Goal: Task Accomplishment & Management: Manage account settings

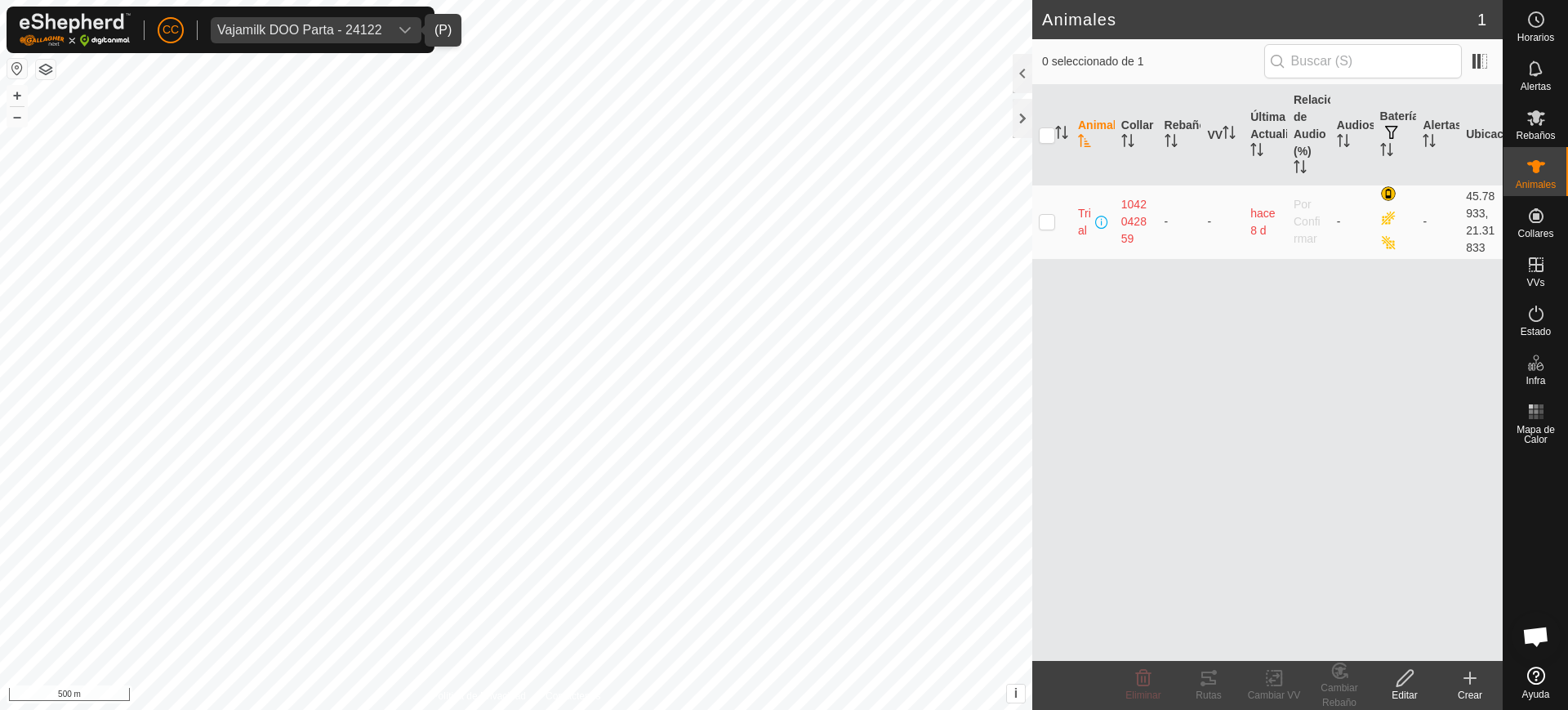
click at [331, 26] on div "Vajamilk DOO Parta - 24122" at bounding box center [299, 30] width 165 height 13
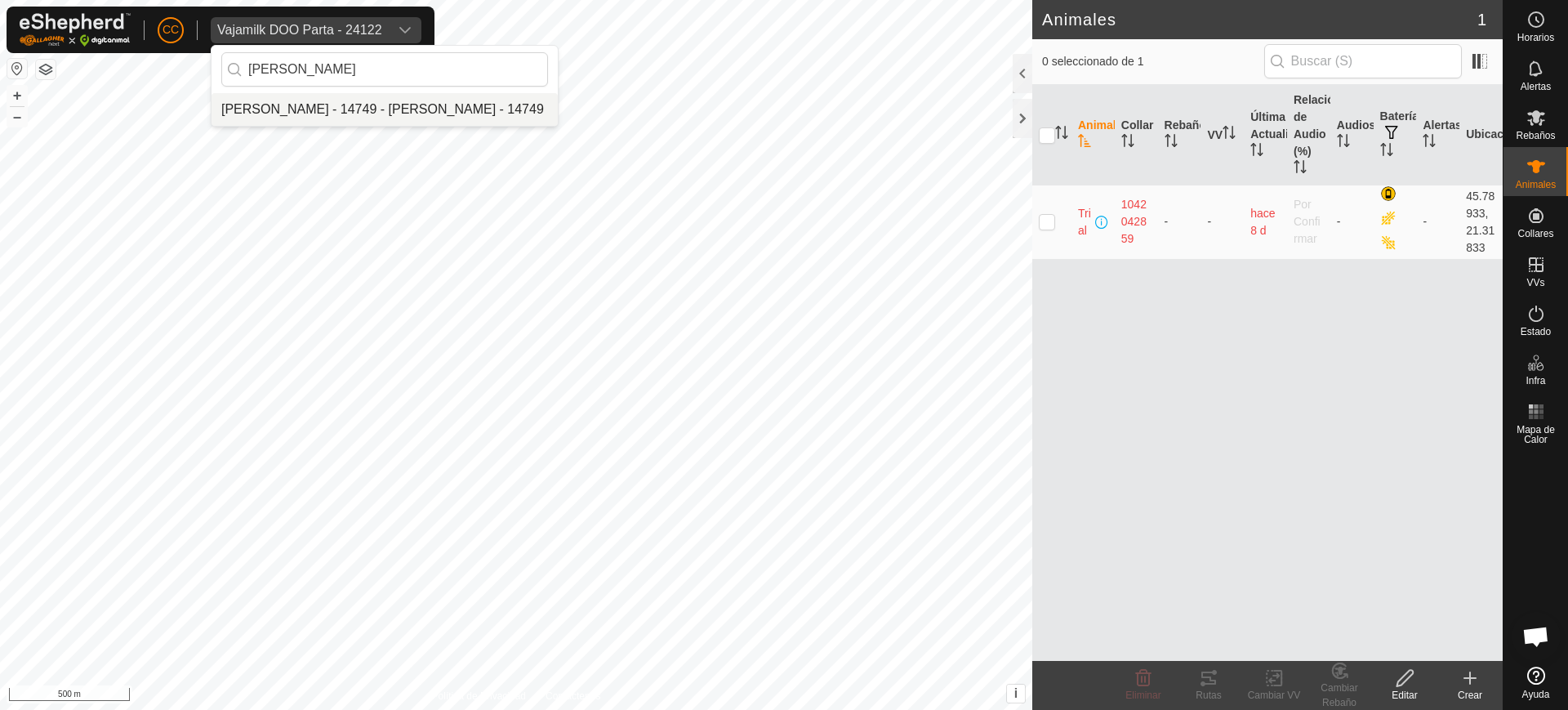
type input "[PERSON_NAME]"
click at [524, 102] on li "[PERSON_NAME] - 14749 - [PERSON_NAME] - 14749" at bounding box center [384, 109] width 346 height 33
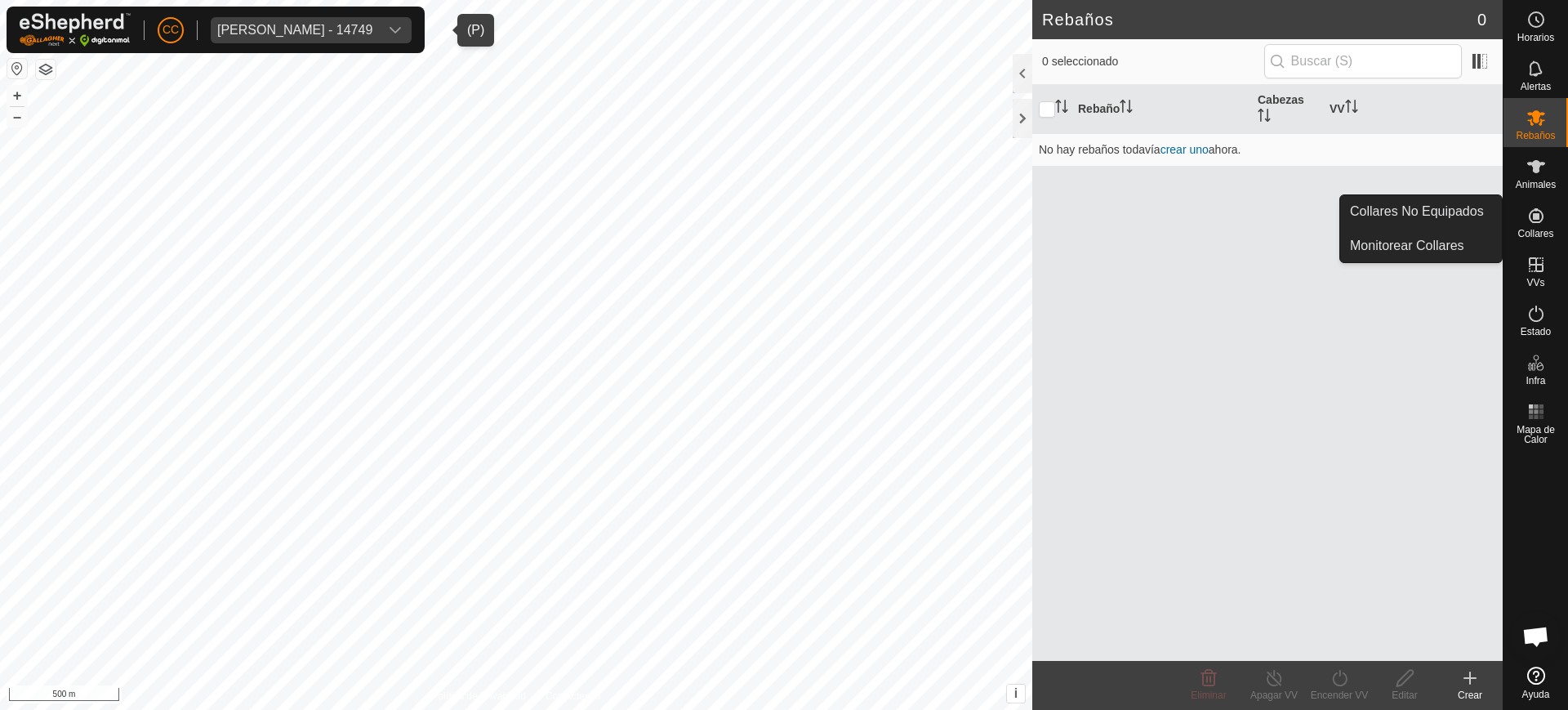
click at [1542, 211] on icon at bounding box center [1535, 215] width 20 height 20
click at [1484, 209] on link "Collares No Equipados" at bounding box center [1421, 211] width 162 height 33
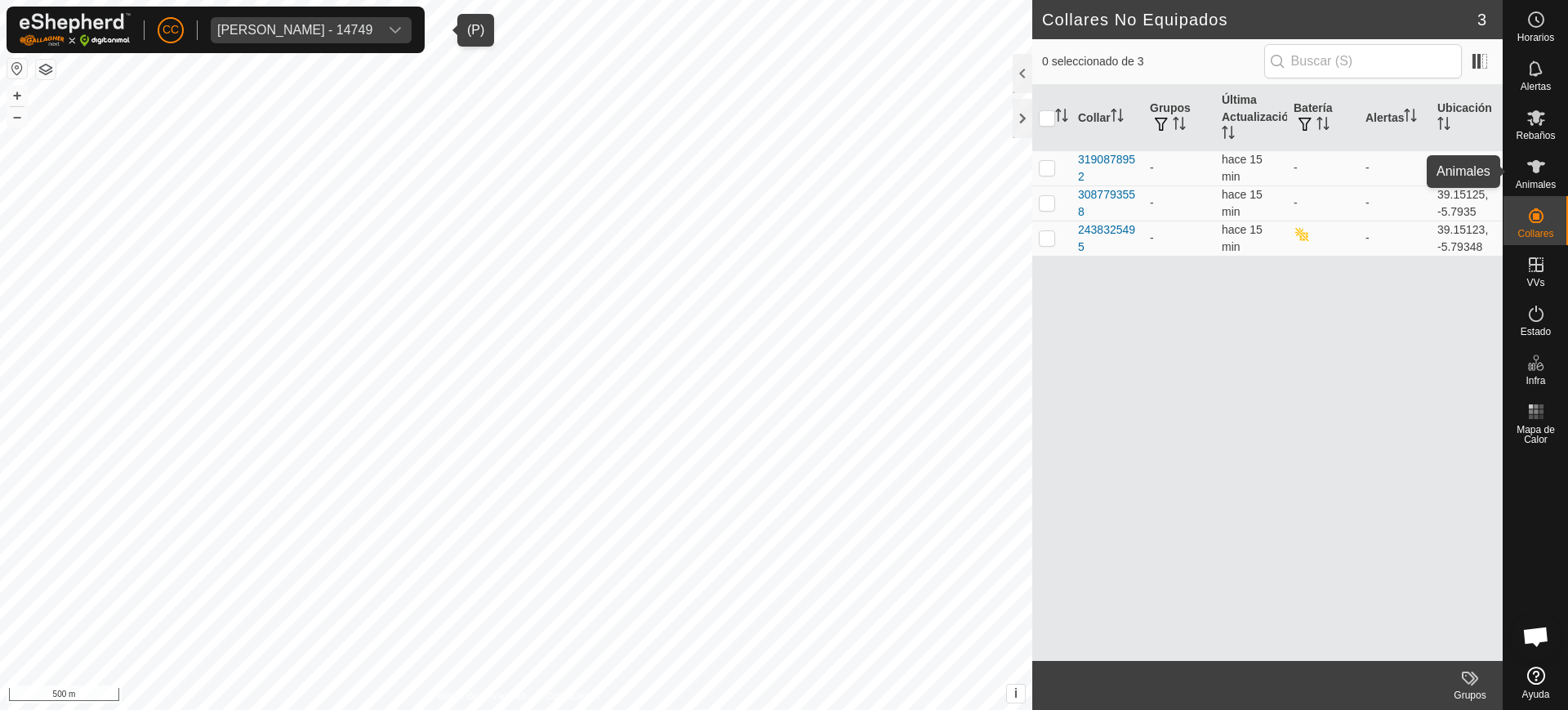
click at [1519, 169] on div "Animales" at bounding box center [1535, 171] width 64 height 49
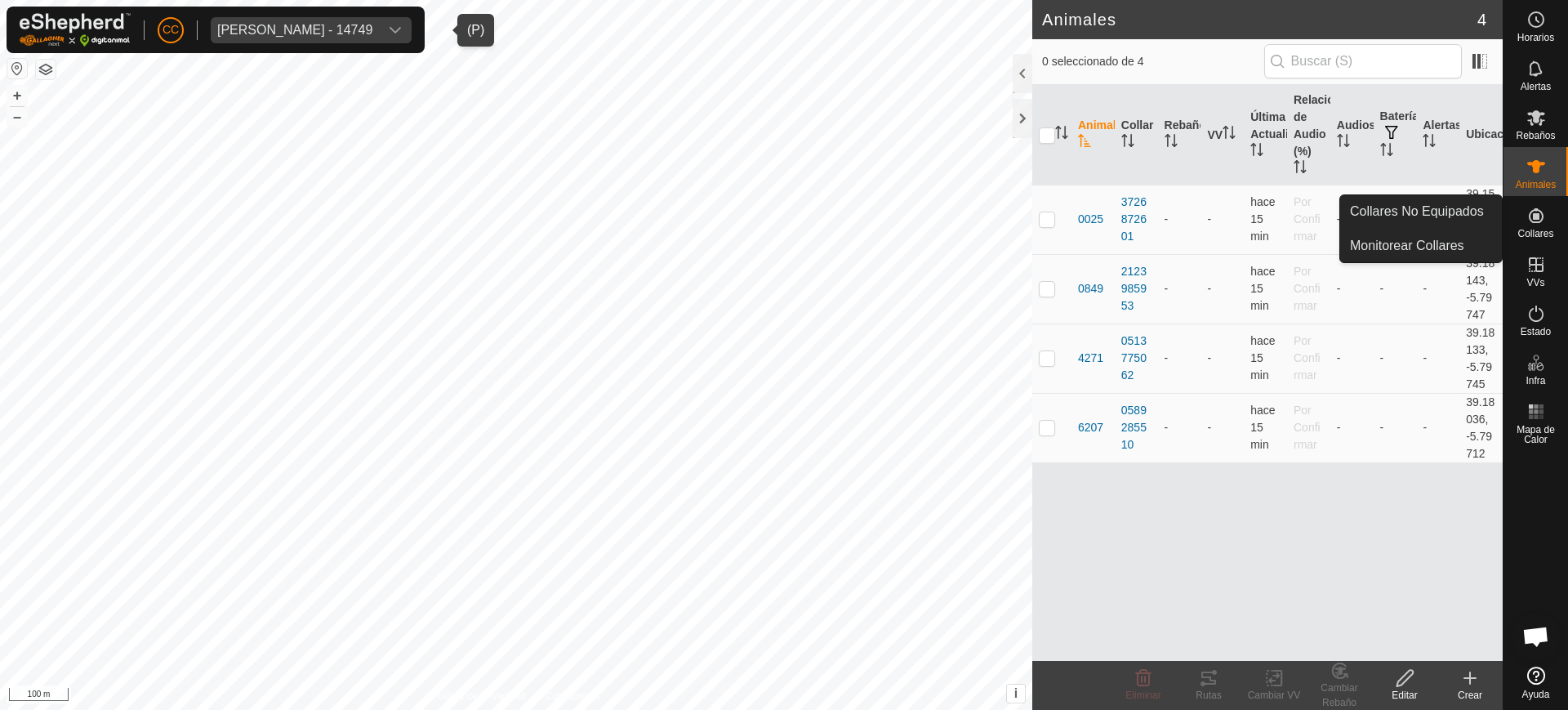
click at [1541, 229] on span "Collares" at bounding box center [1535, 234] width 36 height 10
click at [1445, 212] on link "Collares No Equipados" at bounding box center [1421, 211] width 162 height 33
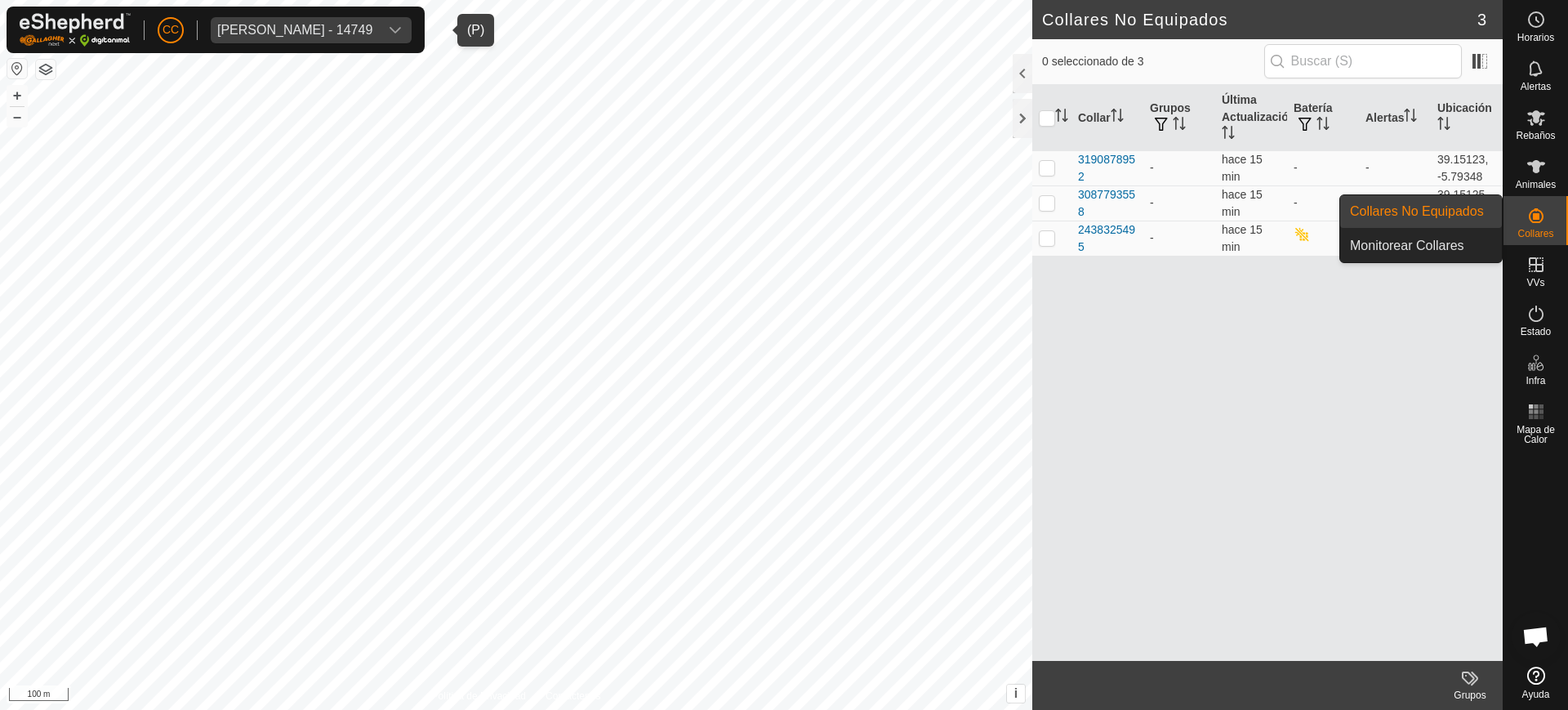
click at [1544, 223] on icon at bounding box center [1535, 215] width 20 height 20
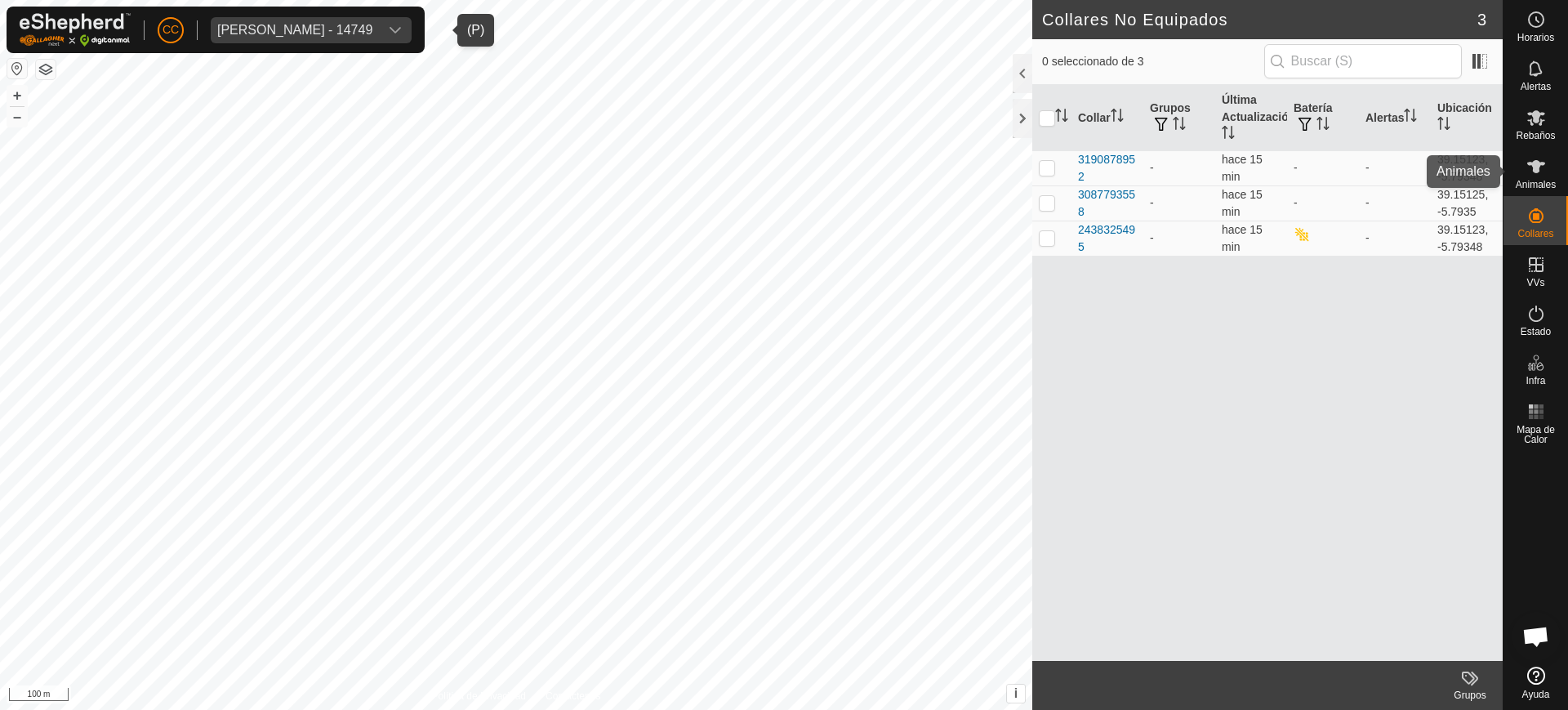
click at [1535, 174] on icon at bounding box center [1535, 167] width 20 height 20
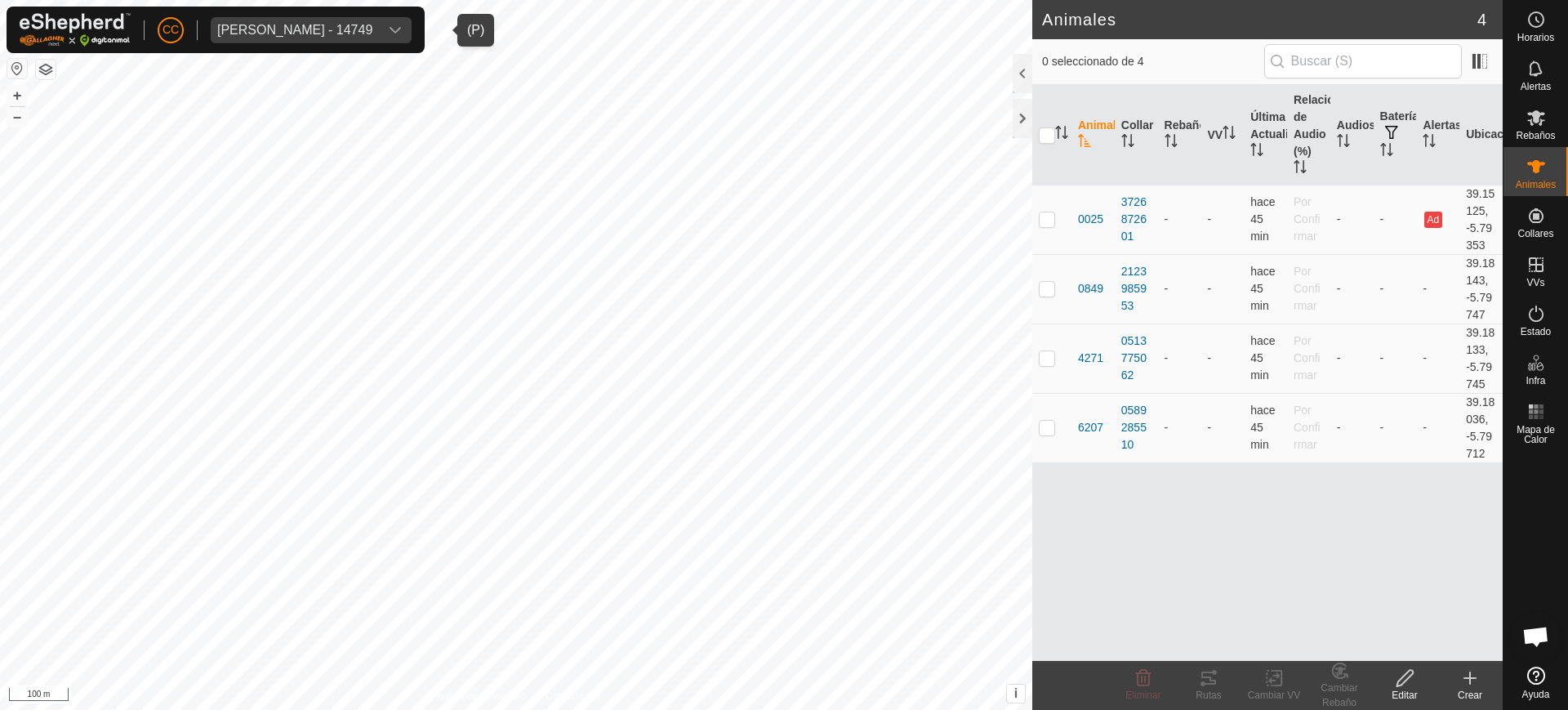
click at [333, 27] on div "[PERSON_NAME] - 14749" at bounding box center [295, 30] width 155 height 13
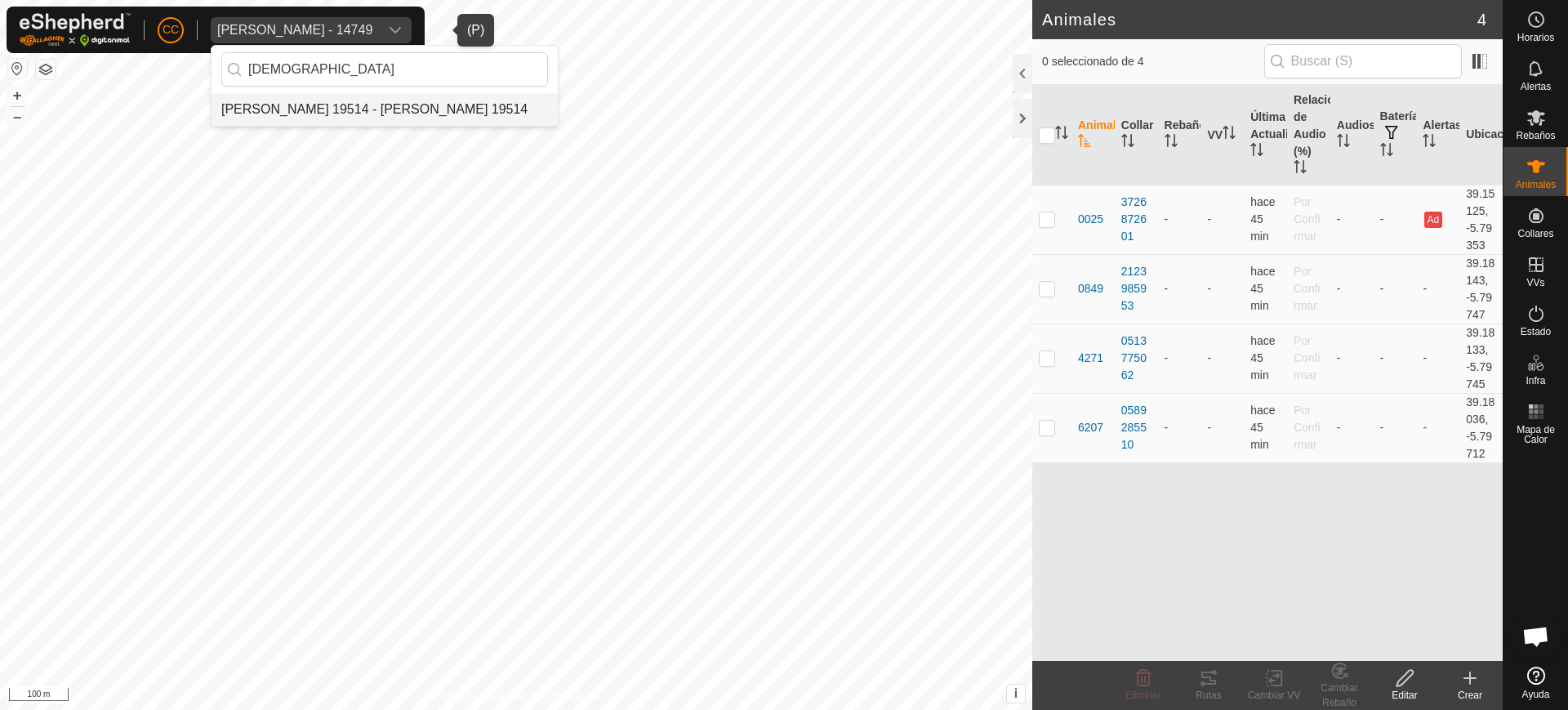
type input "[DEMOGRAPHIC_DATA]"
click at [378, 107] on li "[PERSON_NAME] 19514 - [PERSON_NAME] 19514" at bounding box center [384, 109] width 346 height 33
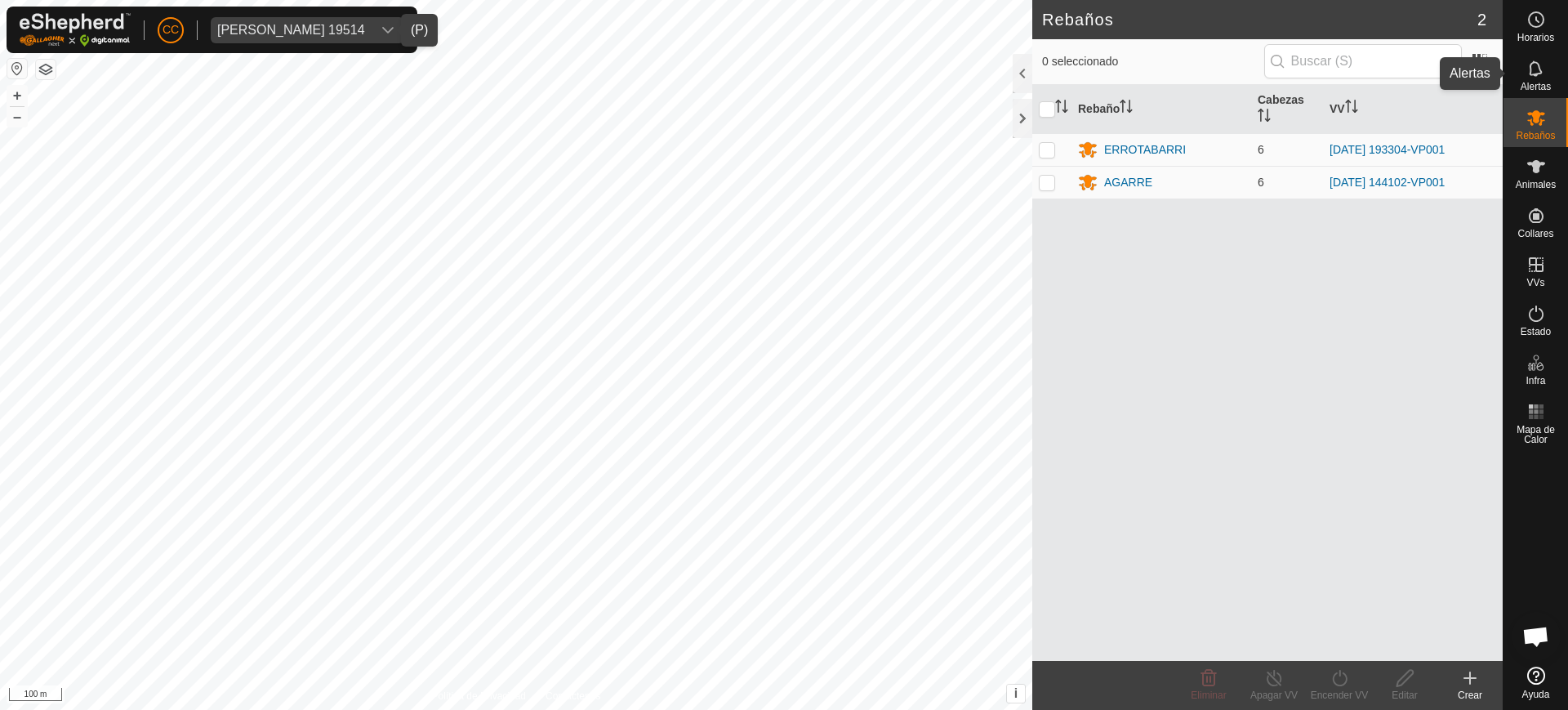
click at [1535, 67] on icon at bounding box center [1535, 68] width 20 height 20
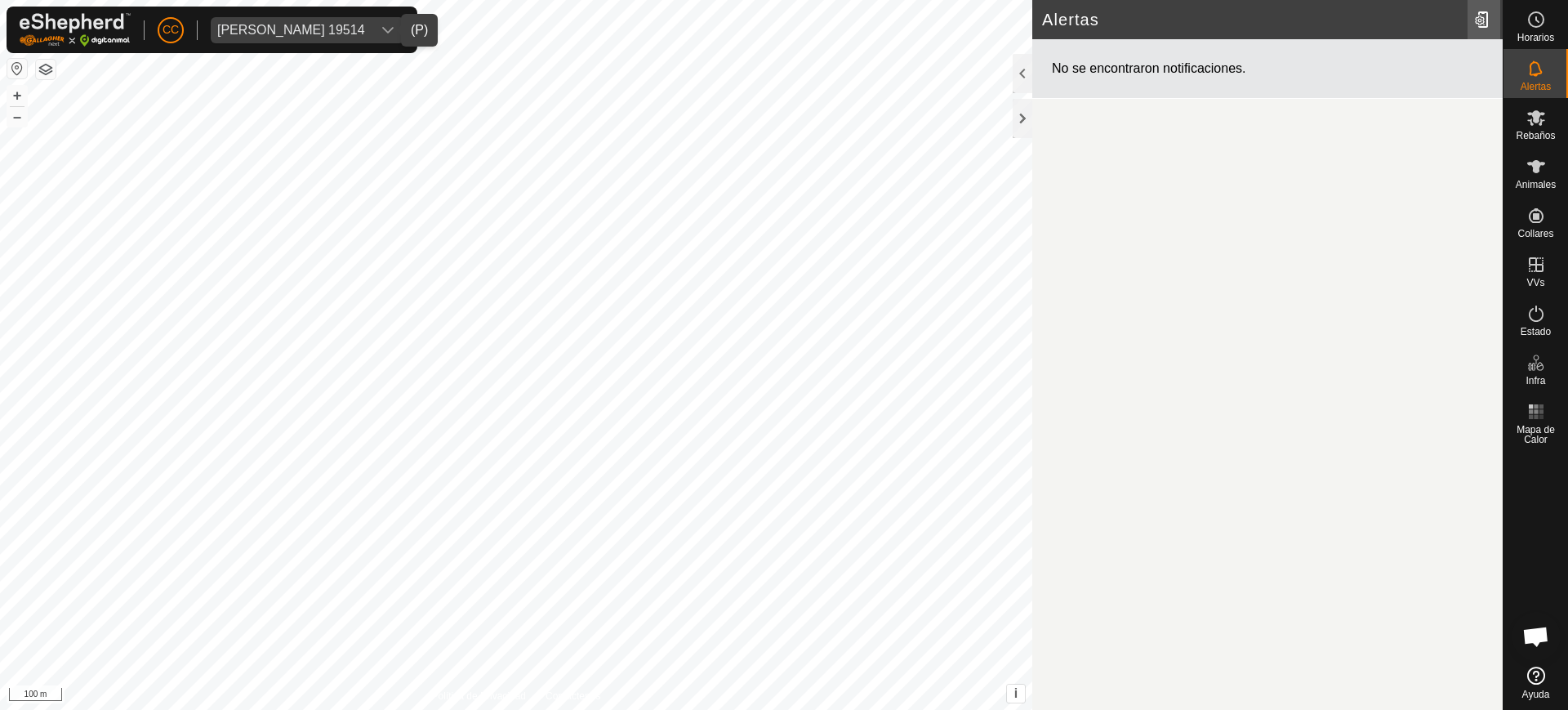
click at [1489, 9] on div at bounding box center [1483, 19] width 33 height 46
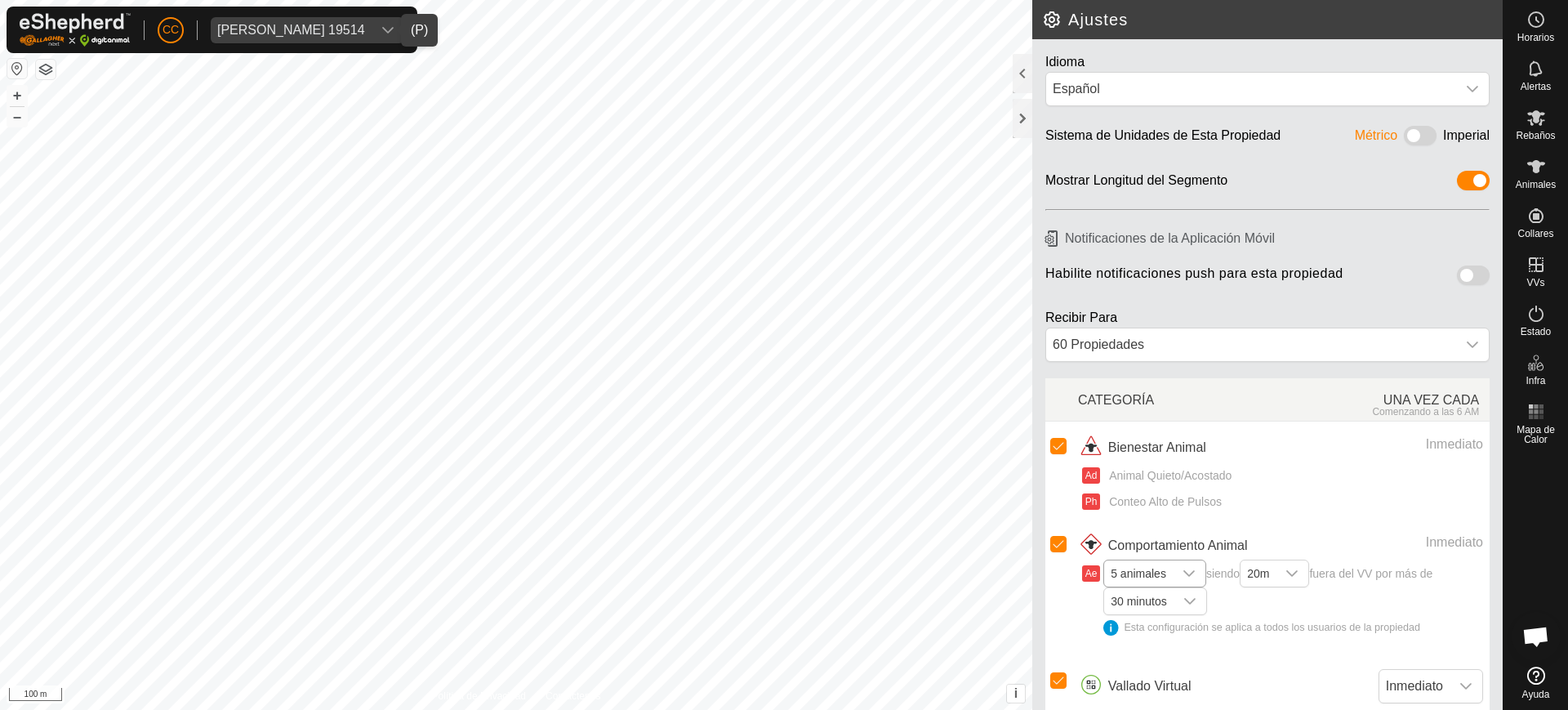
click at [1187, 577] on icon "dropdown trigger" at bounding box center [1189, 573] width 13 height 13
click at [1149, 410] on li "1 animal" at bounding box center [1155, 412] width 101 height 29
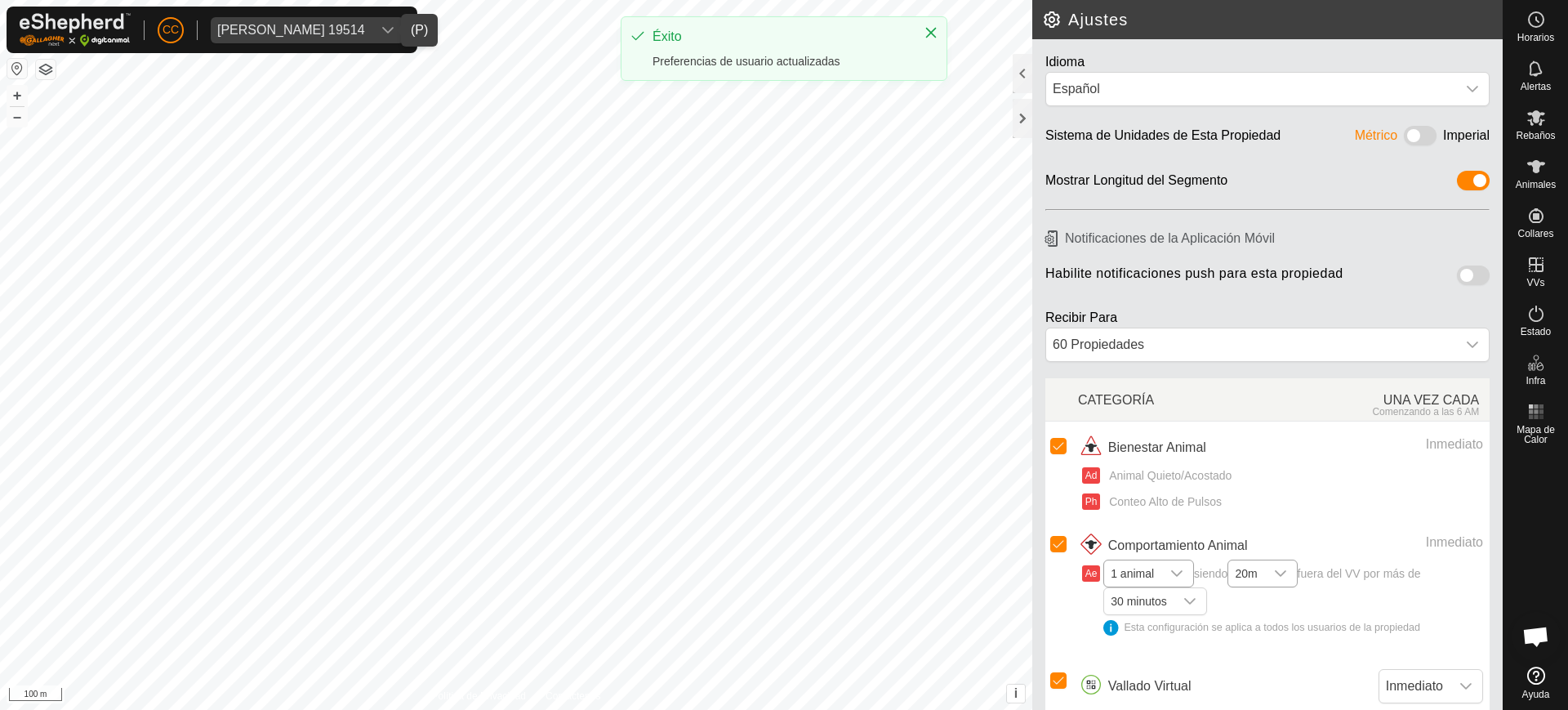
click at [1276, 574] on div "dropdown trigger" at bounding box center [1280, 573] width 33 height 26
click at [1266, 411] on li "20m" at bounding box center [1262, 412] width 68 height 29
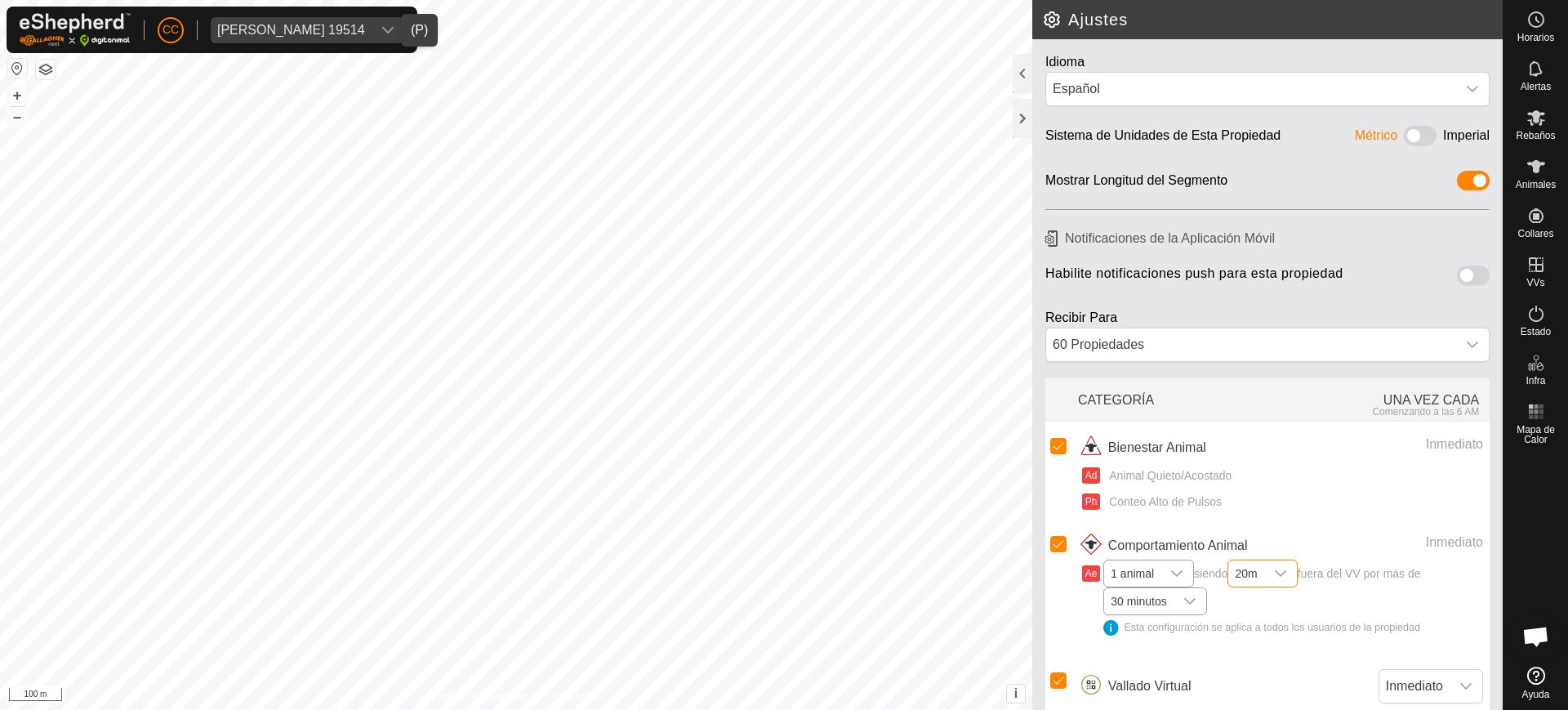
click at [1195, 597] on icon "dropdown trigger" at bounding box center [1189, 601] width 13 height 13
click at [1154, 485] on li "1 hora" at bounding box center [1155, 484] width 101 height 29
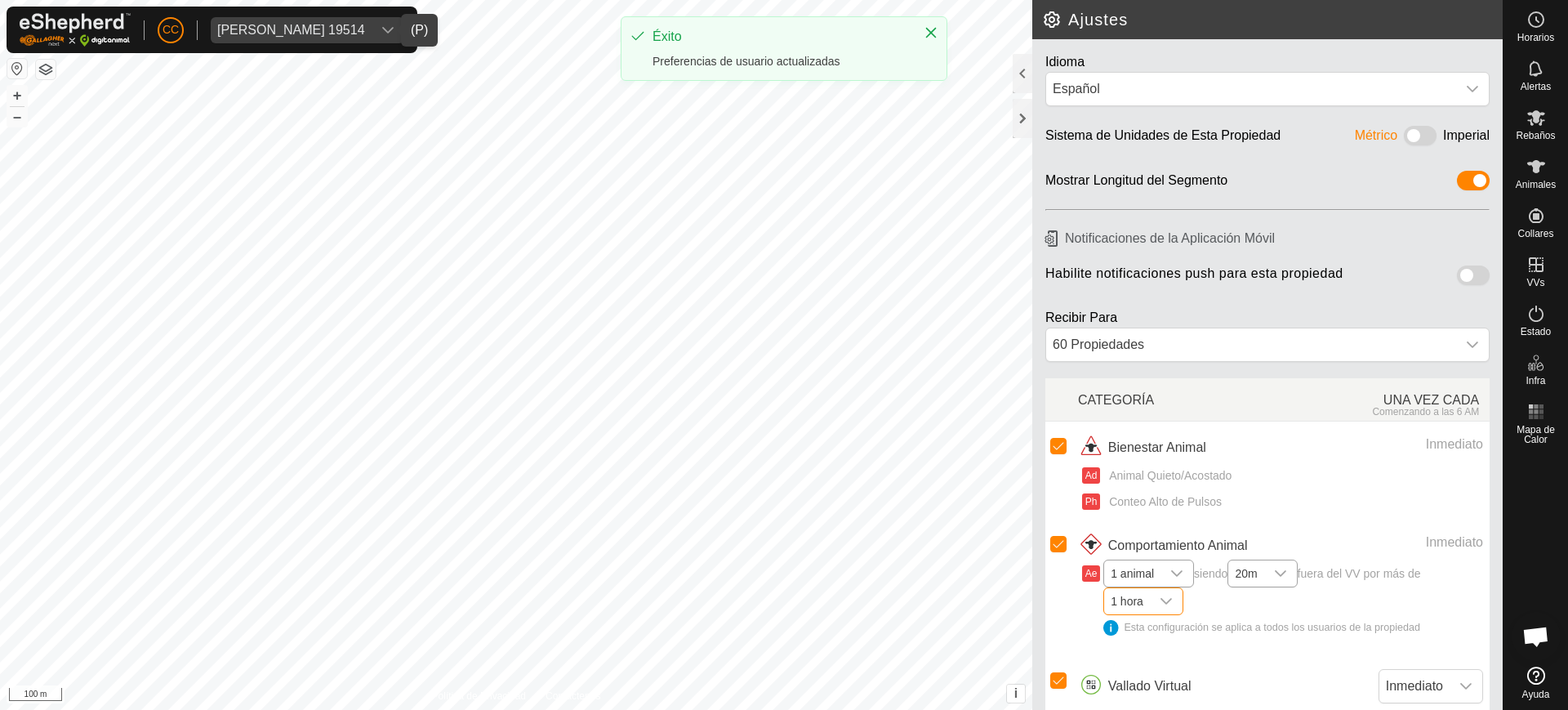
click at [1169, 593] on div "dropdown trigger" at bounding box center [1165, 601] width 33 height 26
click at [1149, 443] on li "10 minutos" at bounding box center [1144, 439] width 78 height 29
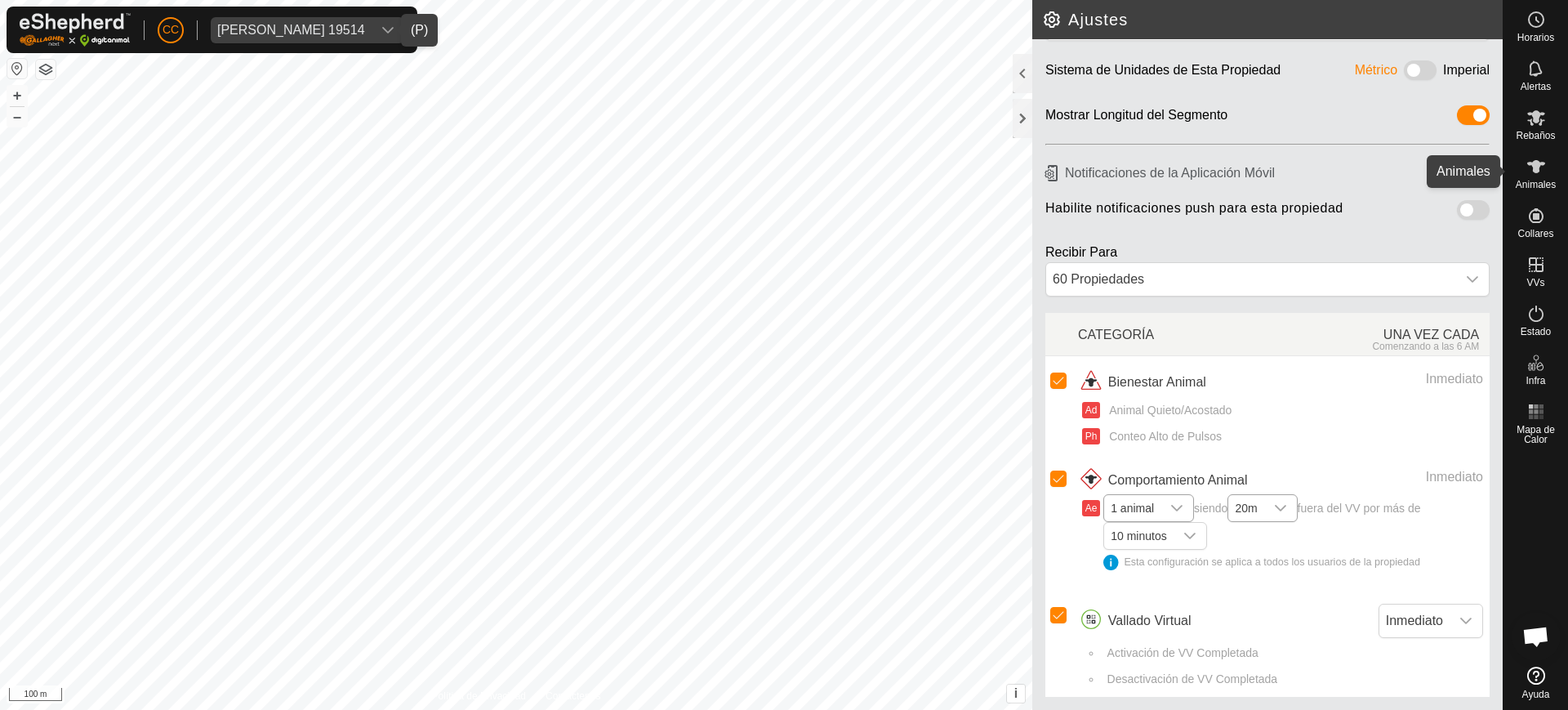
click at [1550, 161] on div "Animales" at bounding box center [1535, 171] width 64 height 49
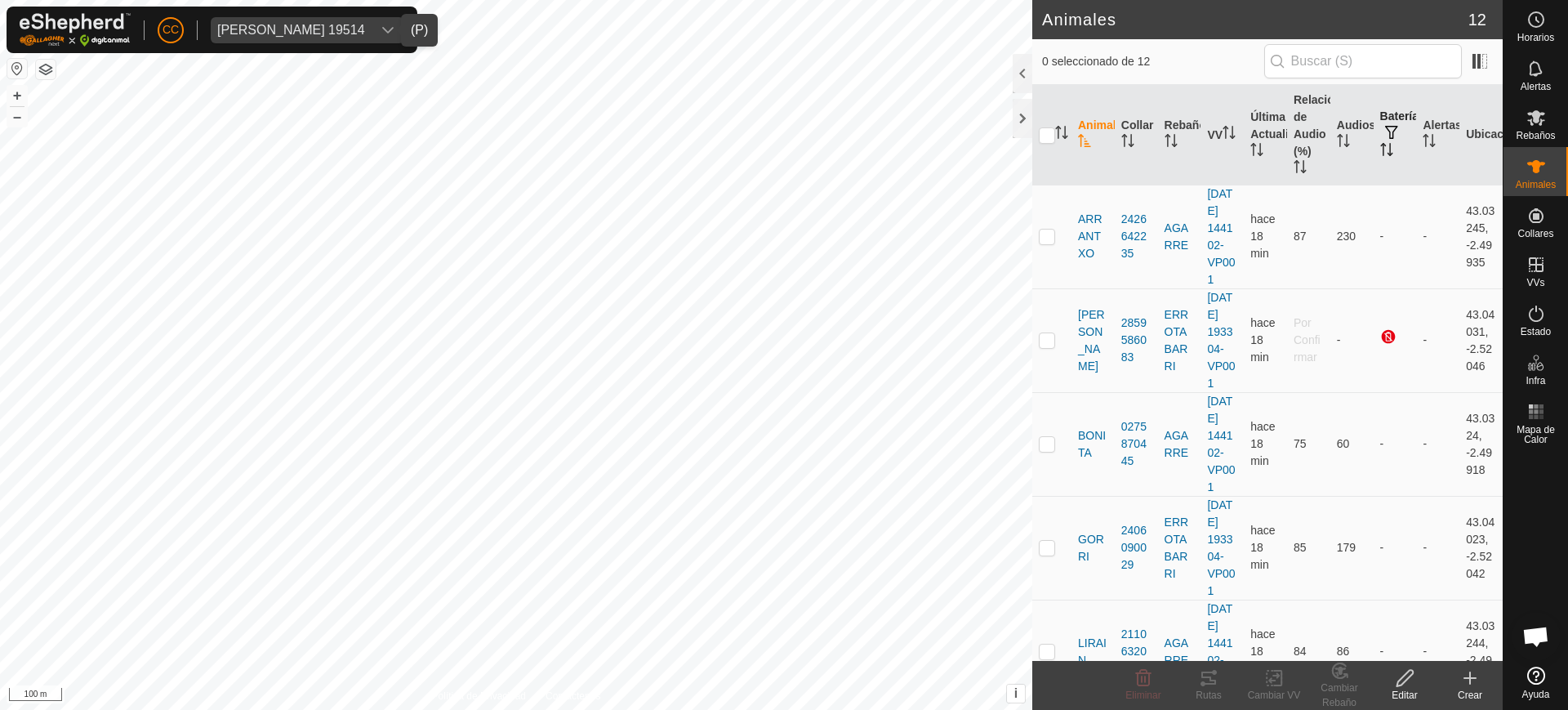
click at [1389, 154] on icon "Activar para ordenar" at bounding box center [1389, 150] width 2 height 13
click at [1375, 161] on th "Batería" at bounding box center [1395, 135] width 44 height 100
click at [1402, 324] on td "-" at bounding box center [1395, 341] width 44 height 104
click at [1380, 146] on icon "Activar para ordenar" at bounding box center [1386, 150] width 12 height 13
click at [1374, 141] on th "Batería" at bounding box center [1395, 135] width 44 height 100
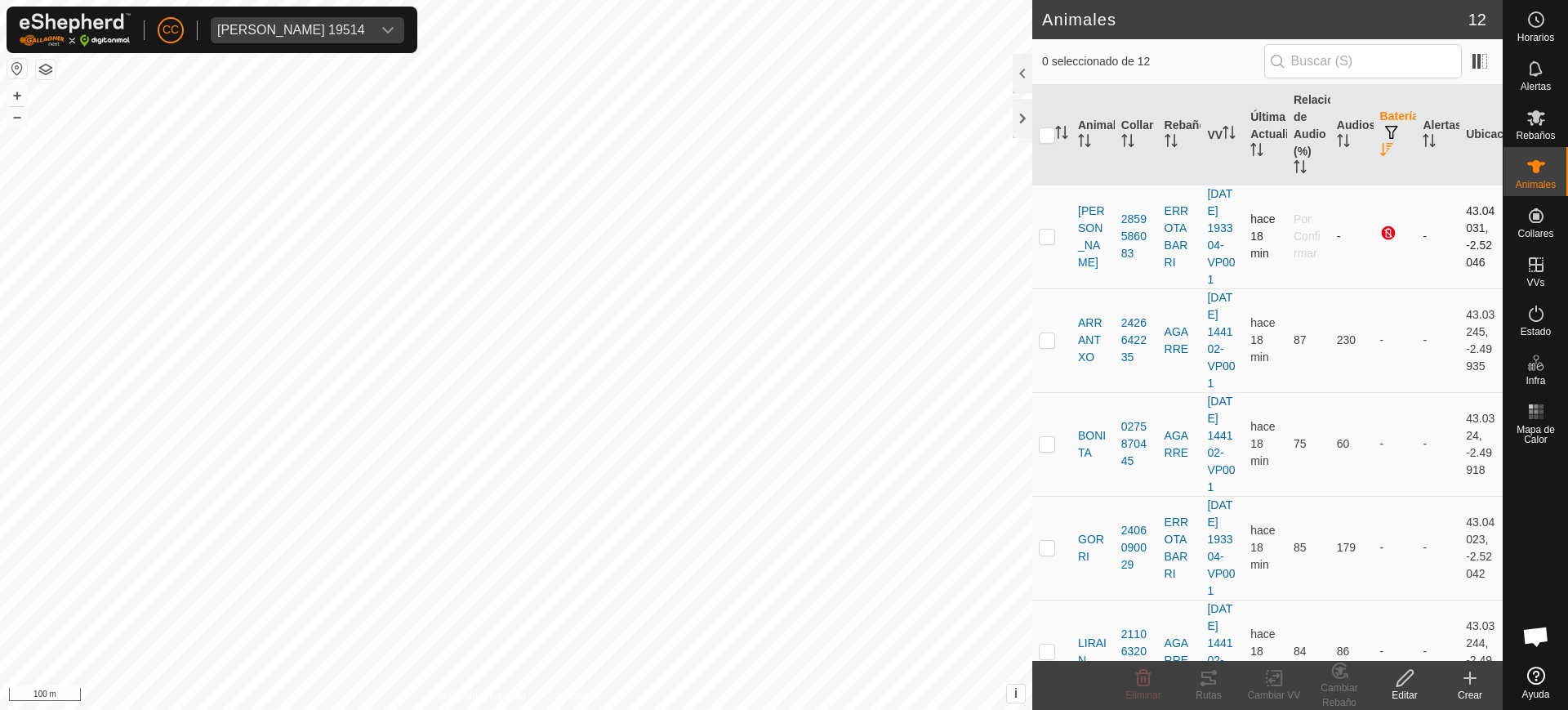
click at [1040, 236] on td at bounding box center [1052, 236] width 39 height 104
checkbox input "true"
click at [1272, 679] on icon at bounding box center [1274, 677] width 20 height 20
click at [1347, 695] on div "Cambiar Rebaño" at bounding box center [1339, 695] width 65 height 30
click at [1407, 686] on icon at bounding box center [1405, 677] width 20 height 20
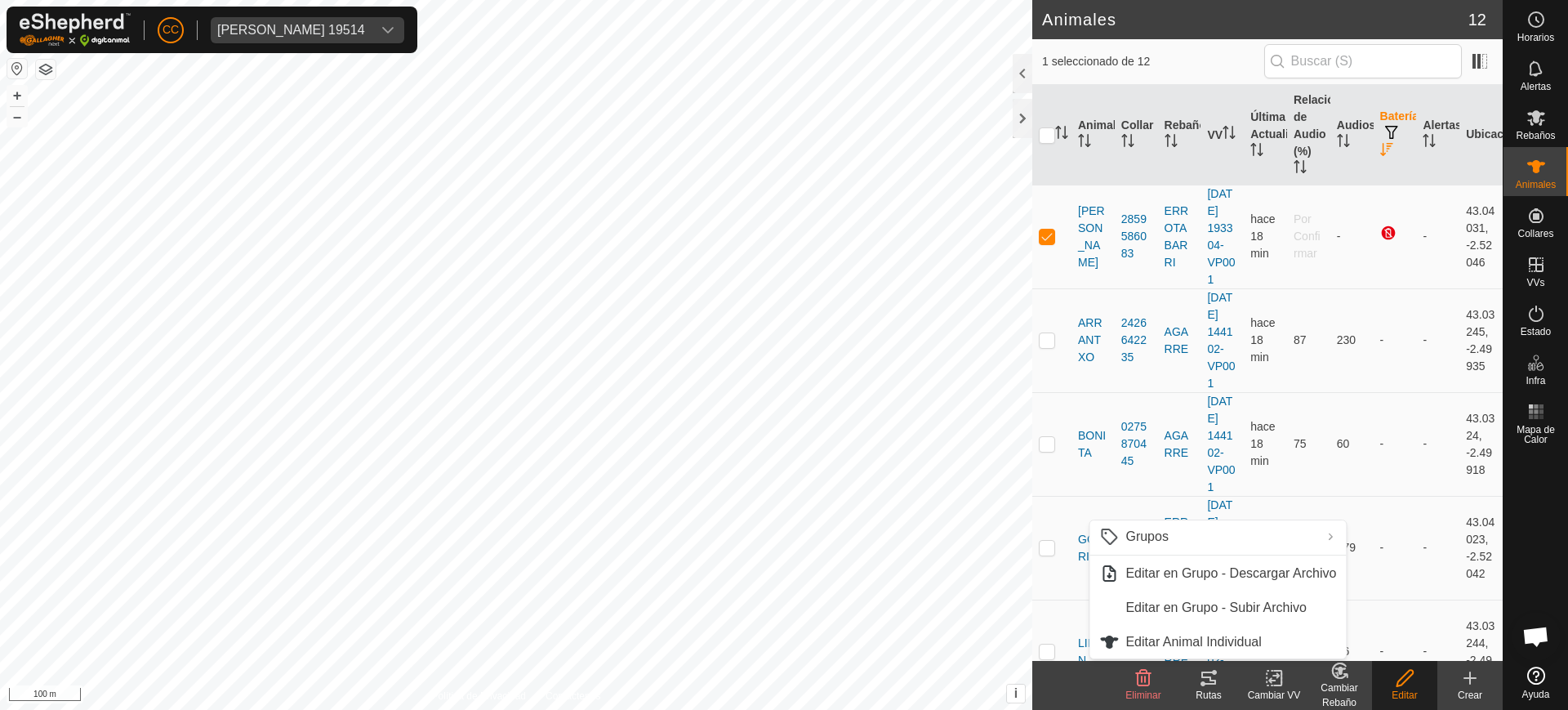
click at [1345, 688] on div "Cambiar Rebaño" at bounding box center [1339, 695] width 65 height 30
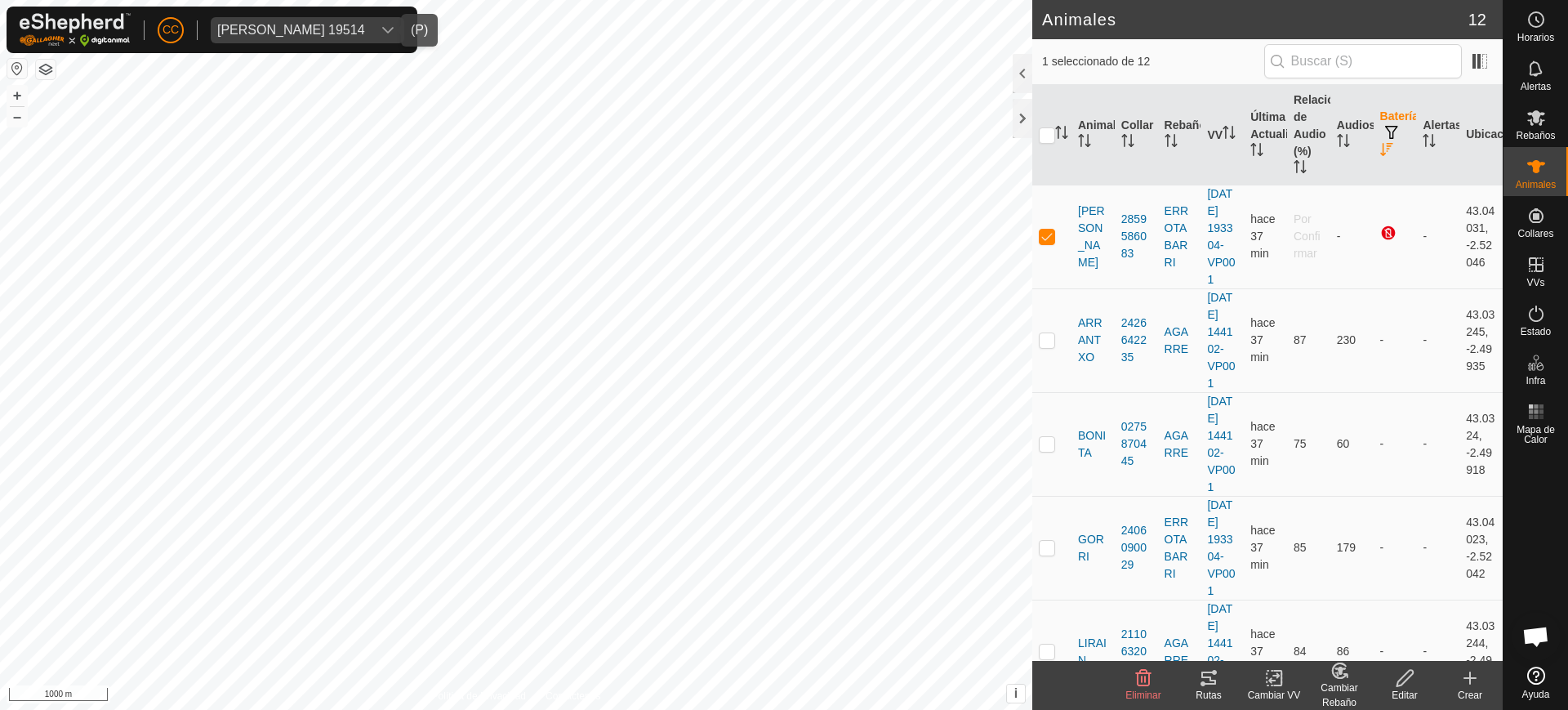
click at [317, 17] on span "[PERSON_NAME] 19514" at bounding box center [291, 30] width 161 height 26
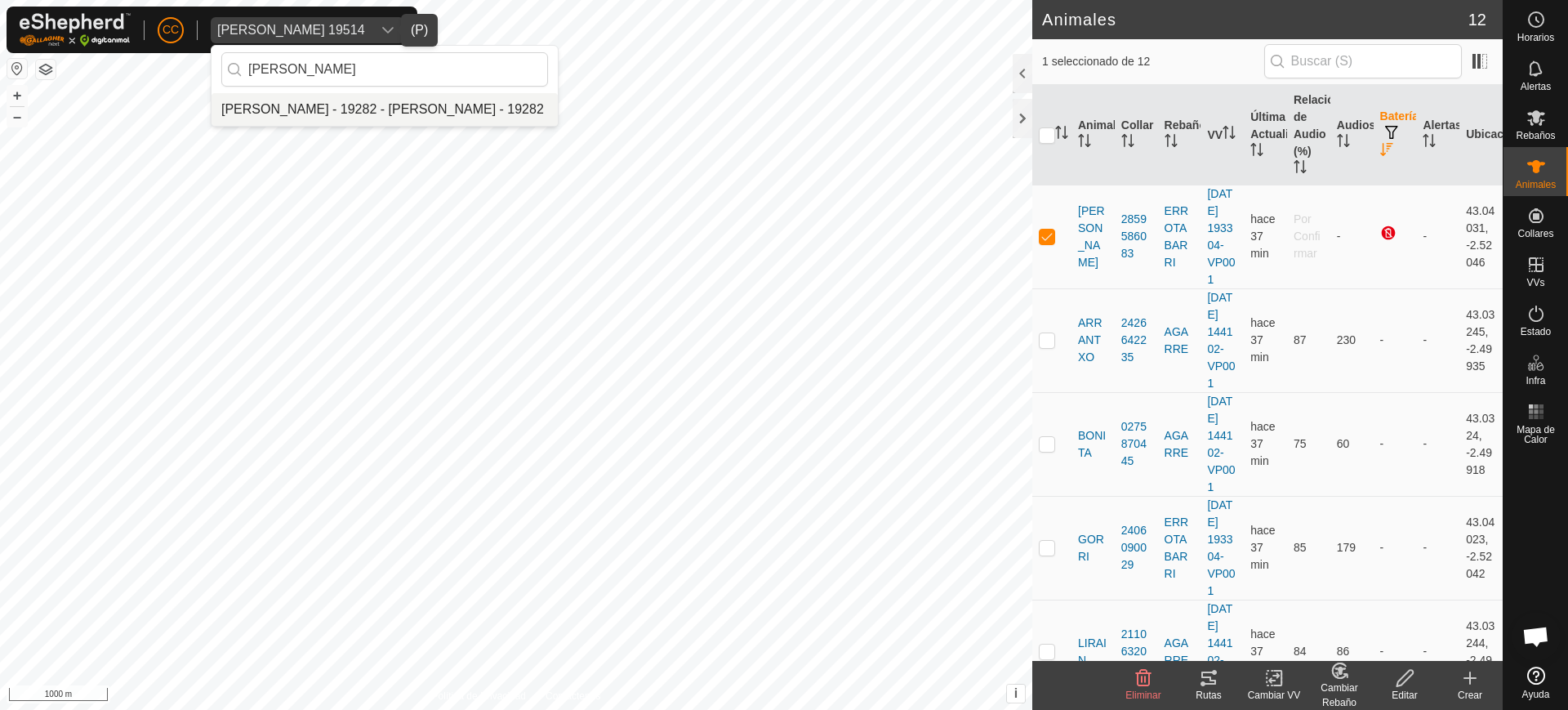
type input "[PERSON_NAME]"
click at [341, 99] on li "[PERSON_NAME] - 19282 - [PERSON_NAME] - 19282" at bounding box center [384, 109] width 346 height 33
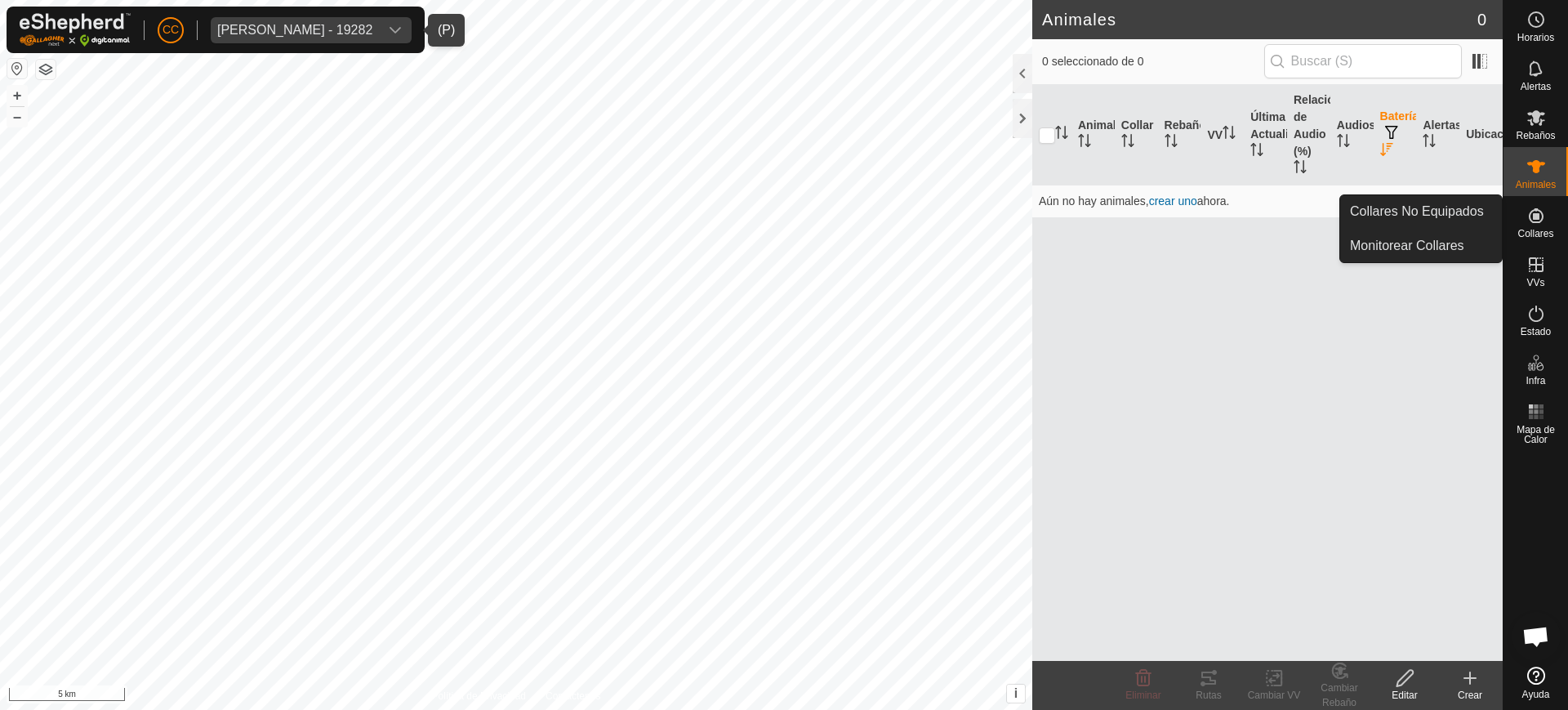
click at [1535, 204] on es-neckbands-svg-icon at bounding box center [1536, 216] width 30 height 26
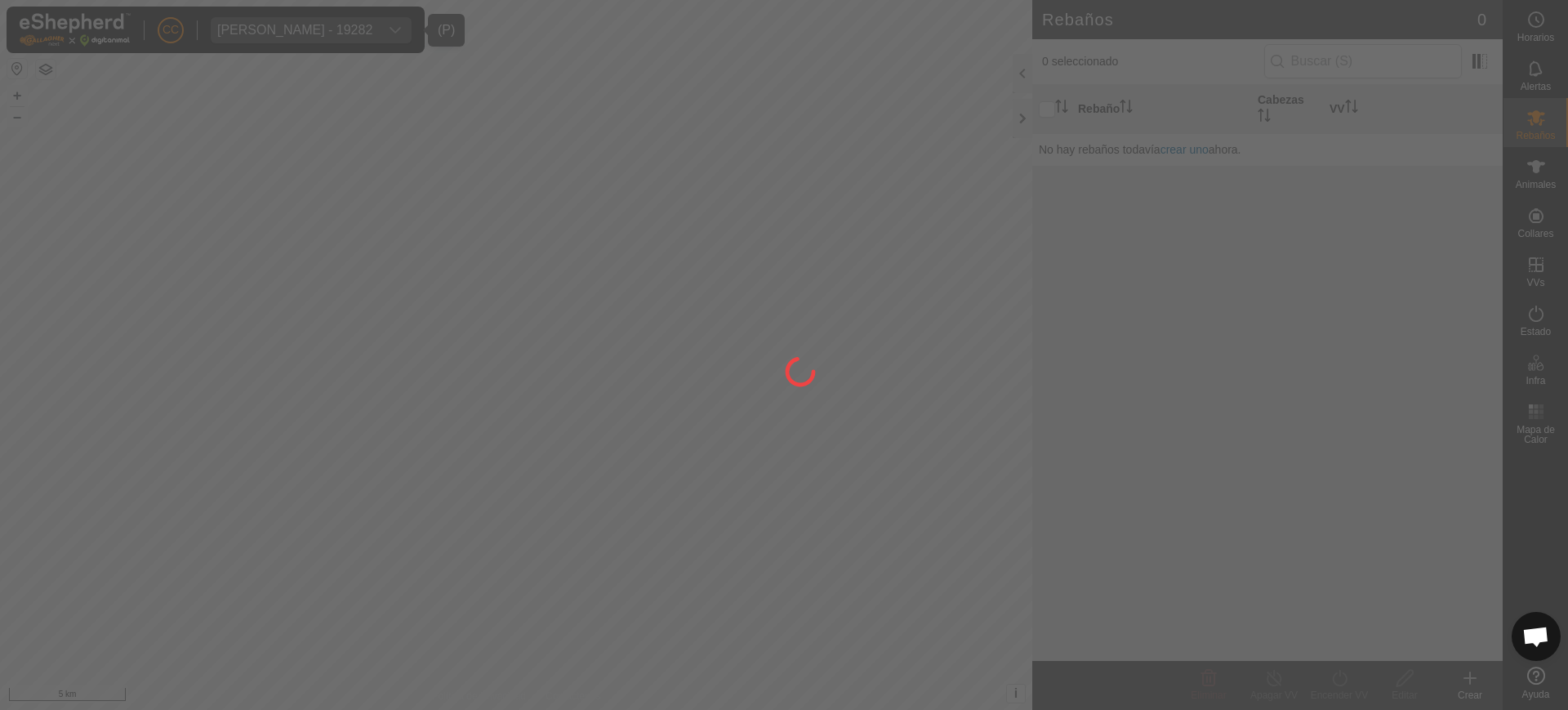
click at [1489, 205] on div at bounding box center [784, 355] width 1568 height 710
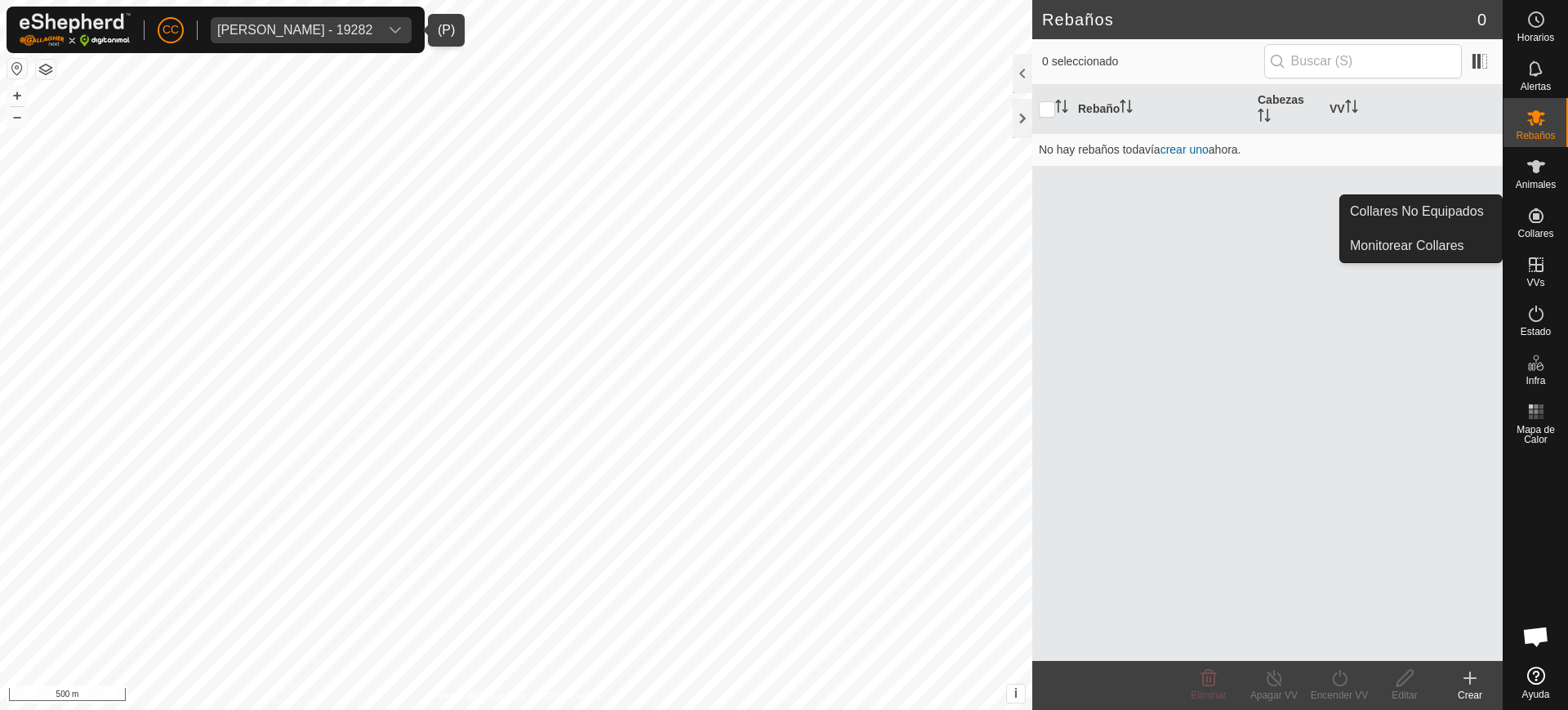
click at [1479, 213] on link "Collares No Equipados" at bounding box center [1421, 211] width 162 height 33
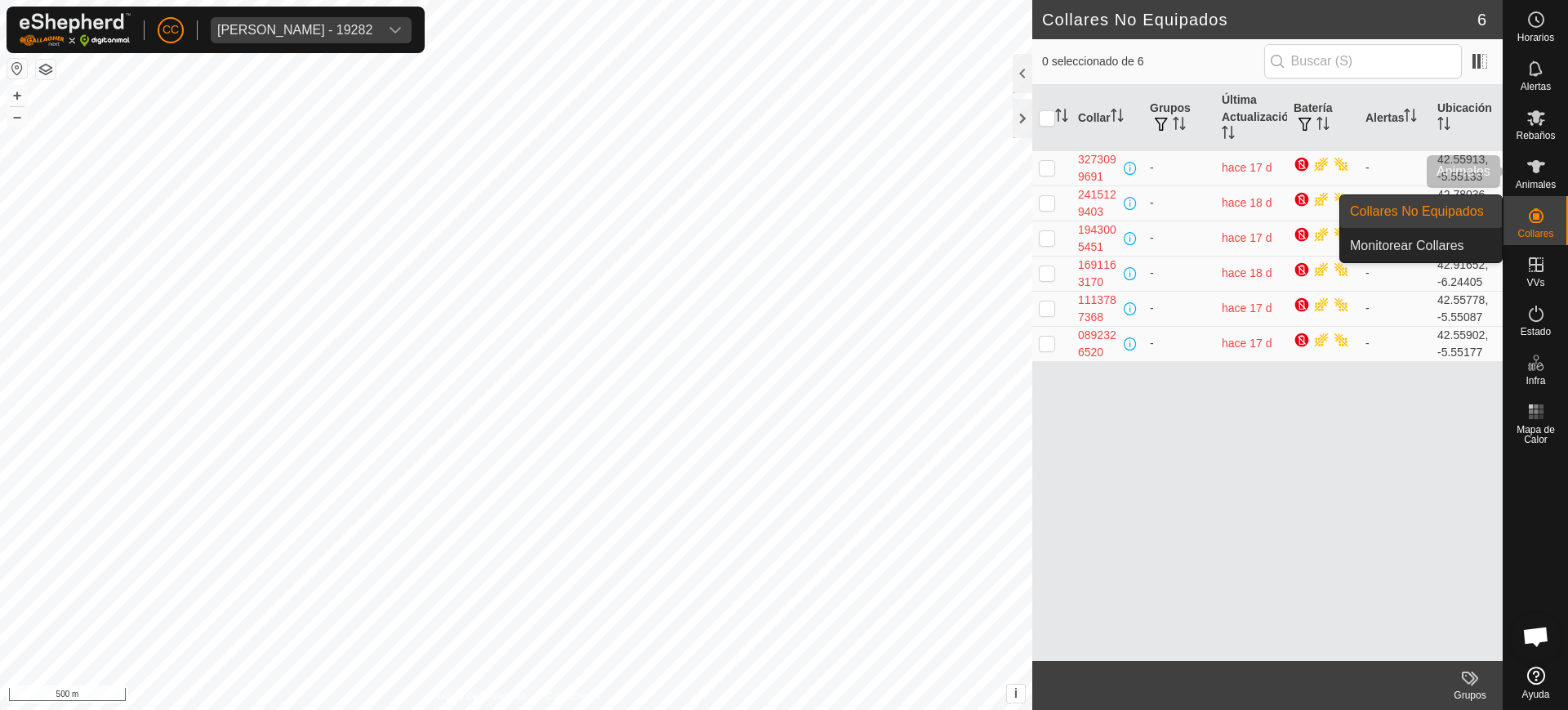
click at [1553, 183] on span "Animales" at bounding box center [1535, 184] width 40 height 10
